Goal: Book appointment/travel/reservation

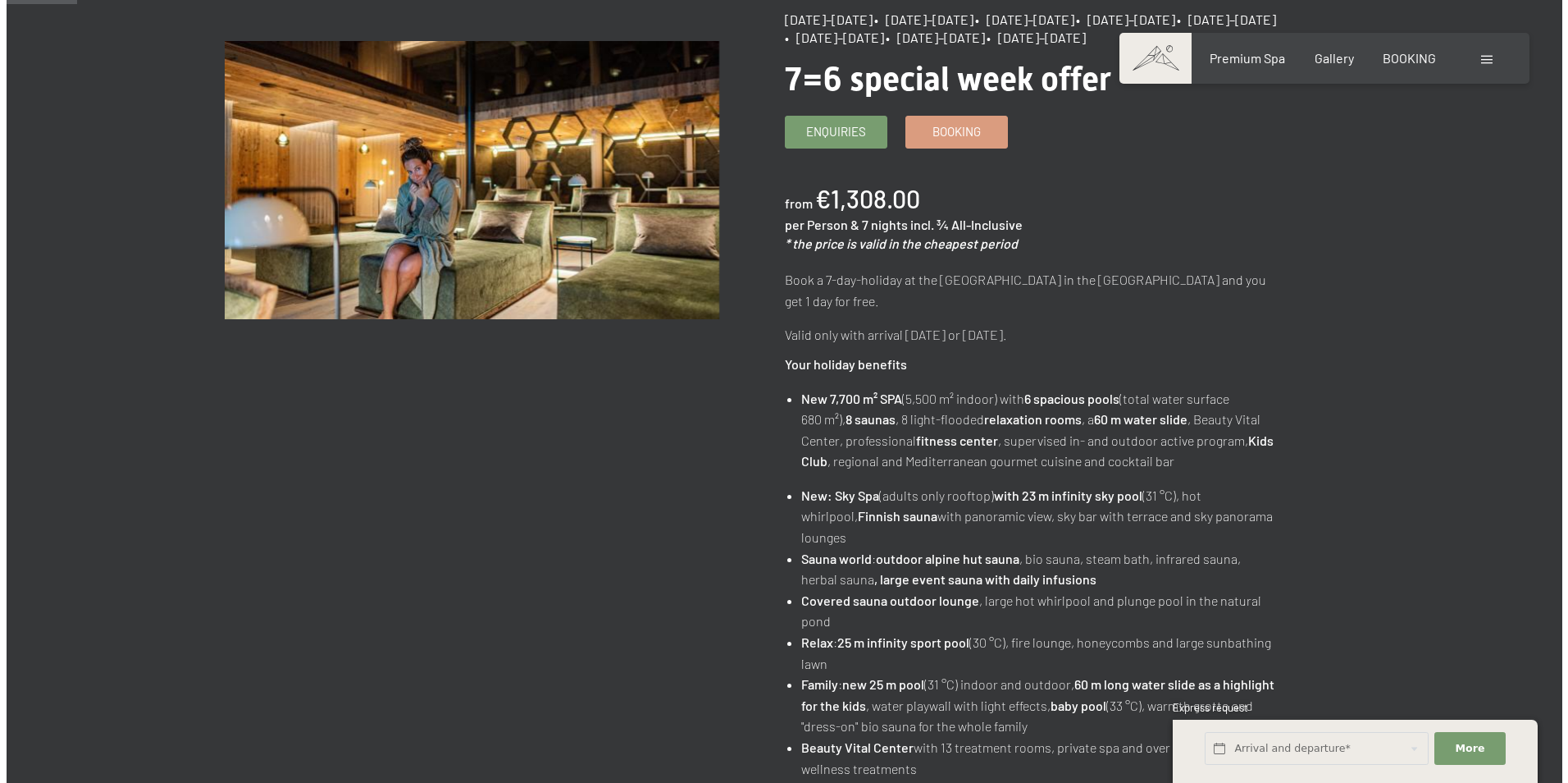
scroll to position [82, 0]
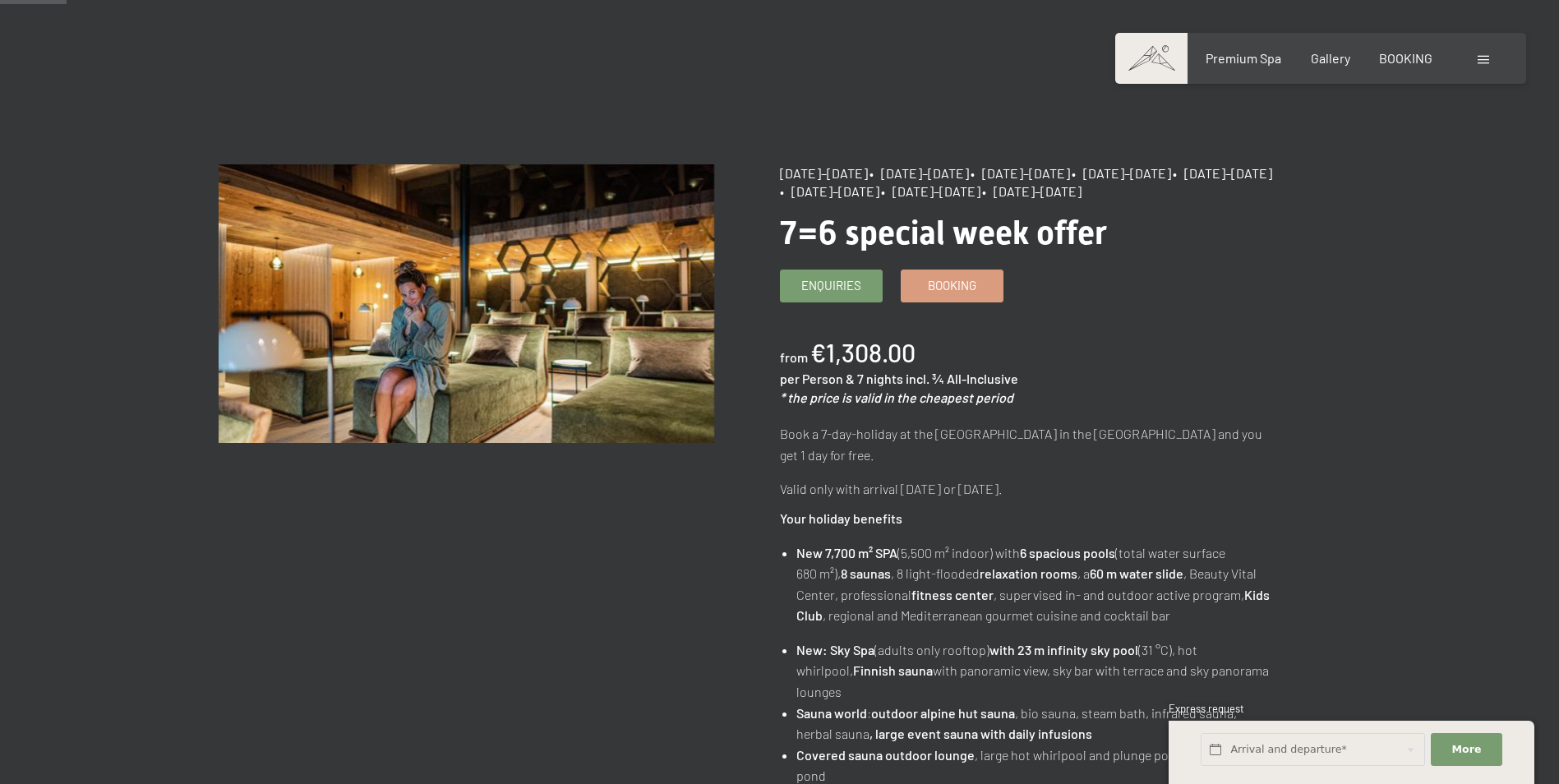
drag, startPoint x: 917, startPoint y: 504, endPoint x: 780, endPoint y: 354, distance: 203.1
copy div "from €1,308.00 per Person & 7 nights incl. ¾ All-Inclusive * the price is valid…"
click at [1493, 59] on div "Booking Enquiries Premium Spa Gallery BOOKING DE IT EN Vouchers Gallery Enquiri…" at bounding box center [1321, 58] width 345 height 18
click at [1480, 58] on span at bounding box center [1483, 60] width 11 height 8
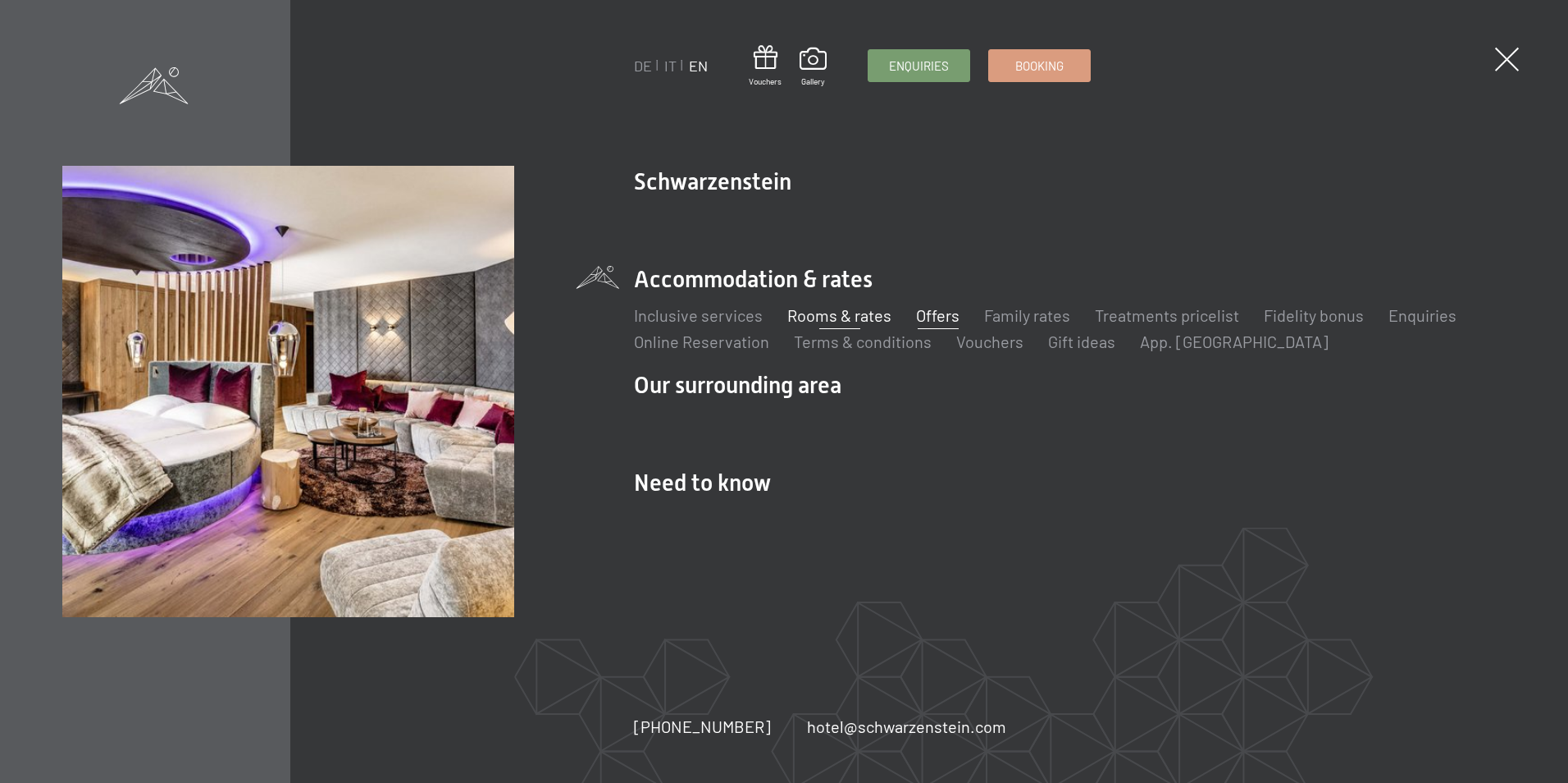
click at [816, 309] on link "Rooms & rates" at bounding box center [839, 315] width 104 height 20
